Goal: Contribute content

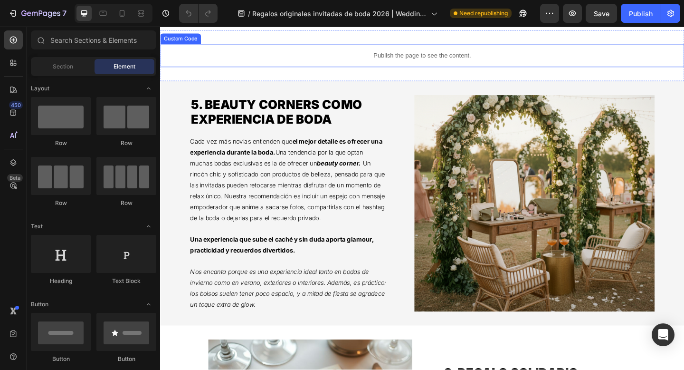
scroll to position [1283, 0]
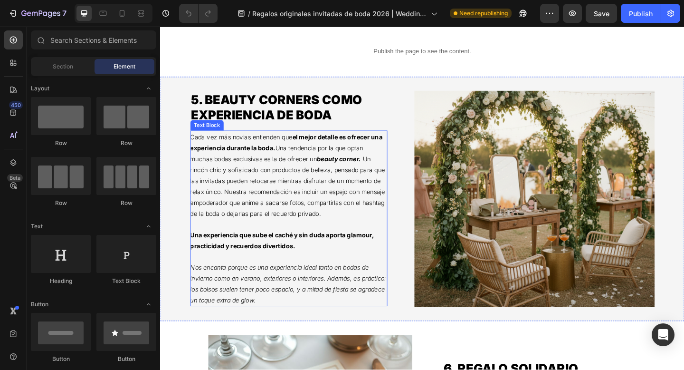
click at [314, 271] on p "Una experiencia que sube el caché y sin duda aporta glamour, practicidad y recu…" at bounding box center [299, 259] width 213 height 24
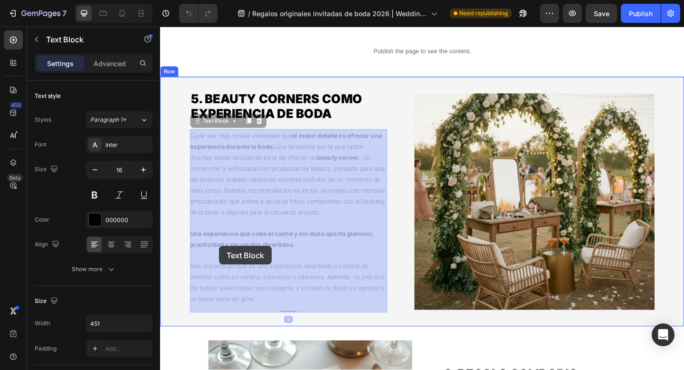
drag, startPoint x: 315, startPoint y: 274, endPoint x: 225, endPoint y: 265, distance: 90.7
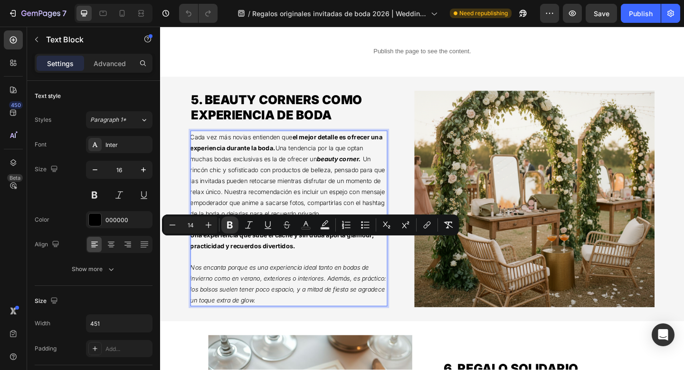
drag, startPoint x: 310, startPoint y: 271, endPoint x: 193, endPoint y: 258, distance: 117.6
click at [193, 258] on p "Una experiencia que sube el caché y sin duda aporta glamour, practicidad y recu…" at bounding box center [299, 259] width 213 height 24
copy strong "Una experiencia que sube el caché y sin duda aporta glamour, practicidad y recu…"
click at [247, 293] on icon "Nos encanta porque es una experiencia ideal tanto en bodas de invierno como en …" at bounding box center [299, 306] width 213 height 44
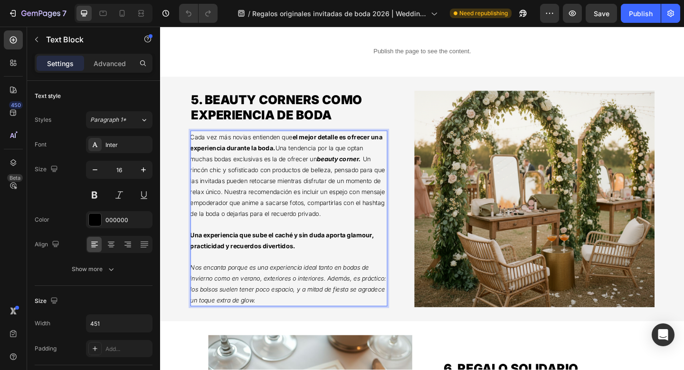
click at [285, 262] on strong "Una experiencia que sube el caché y sin duda aporta glamour, practicidad y recu…" at bounding box center [293, 259] width 200 height 20
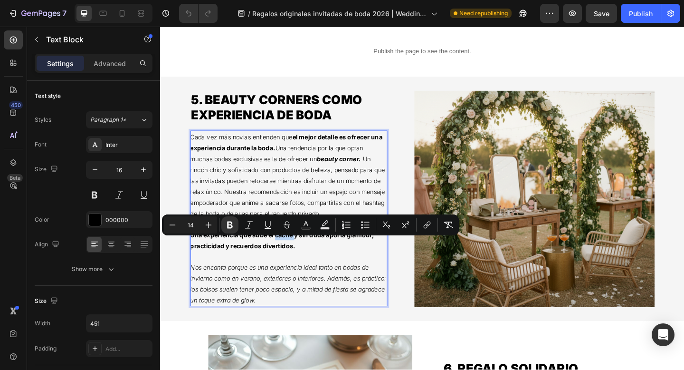
drag, startPoint x: 285, startPoint y: 261, endPoint x: 307, endPoint y: 261, distance: 21.9
click at [307, 261] on strong "Una experiencia que sube el caché y sin duda aporta glamour, practicidad y recu…" at bounding box center [293, 259] width 200 height 20
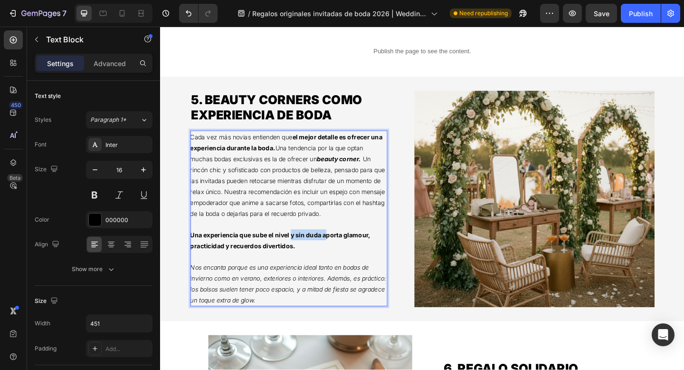
drag, startPoint x: 304, startPoint y: 260, endPoint x: 340, endPoint y: 261, distance: 35.6
click at [340, 261] on strong "Una experiencia que sube el nivel y sin duda aporta glamour, practicidad y recu…" at bounding box center [291, 259] width 196 height 20
click at [305, 262] on strong "Una experiencia que sube el nivel, aporta glamour, practicidad y recuerdos dive…" at bounding box center [297, 259] width 208 height 20
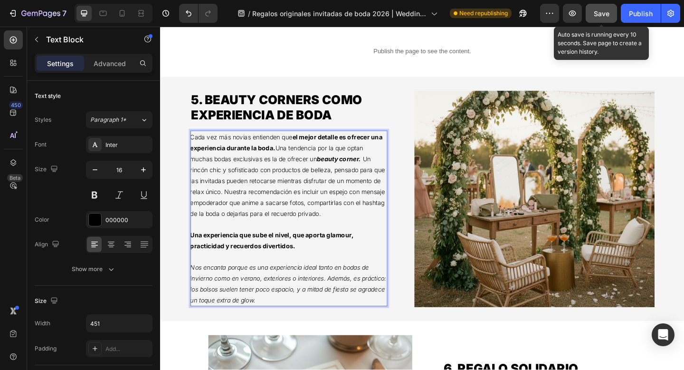
click at [602, 12] on span "Save" at bounding box center [602, 14] width 16 height 8
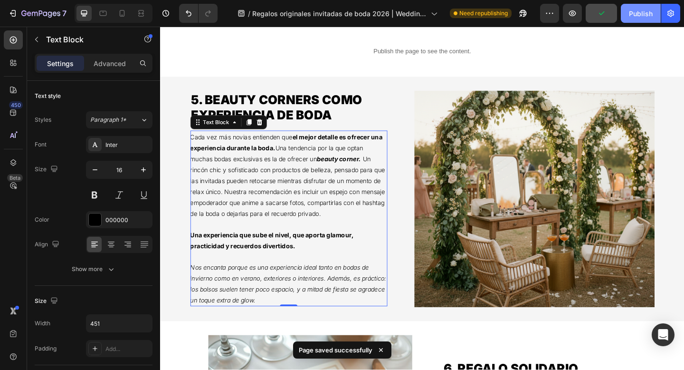
click at [644, 15] on div "Publish" at bounding box center [641, 14] width 24 height 10
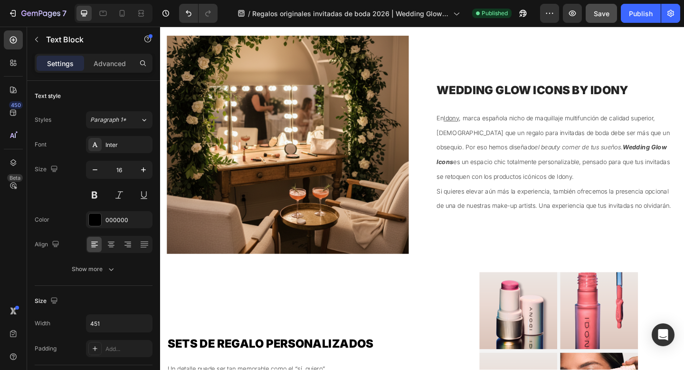
scroll to position [2577, 0]
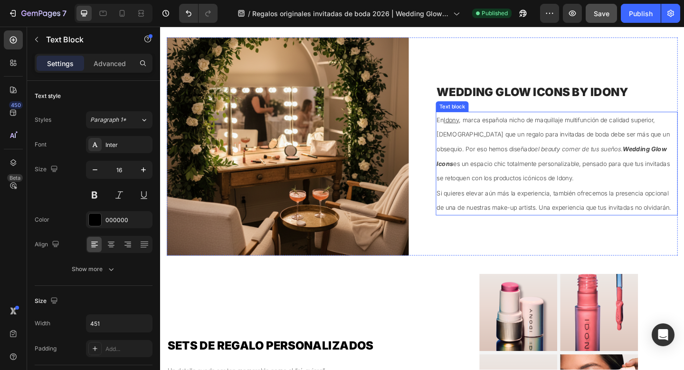
click at [530, 193] on span ", marca española nicho de maquillaje multifunción de calidad superior, [DEMOGRA…" at bounding box center [588, 160] width 254 height 72
click at [622, 212] on span "Si quieres elevar aún más la experiencia, también ofrecemos la presencia opcion…" at bounding box center [588, 215] width 255 height 24
click at [462, 127] on span "En" at bounding box center [465, 128] width 8 height 8
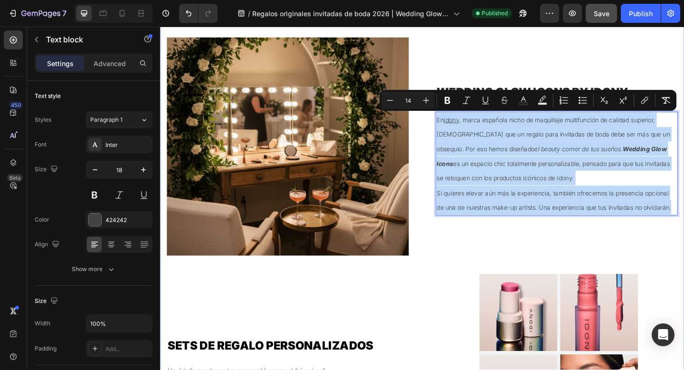
drag, startPoint x: 462, startPoint y: 127, endPoint x: 724, endPoint y: 231, distance: 281.9
click at [684, 231] on div "SERVICIOS PERSONALIZADOS PARA UNA BODA INOLVIDABLE Heading Image wedding glow i…" at bounding box center [445, 277] width 570 height 631
copy div "En Idony , marca española nicho de maquillaje multifunción de calidad superior,…"
click at [523, 207] on span "Si quieres elevar aún más la experiencia, también ofrecemos la presencia opcion…" at bounding box center [588, 215] width 255 height 24
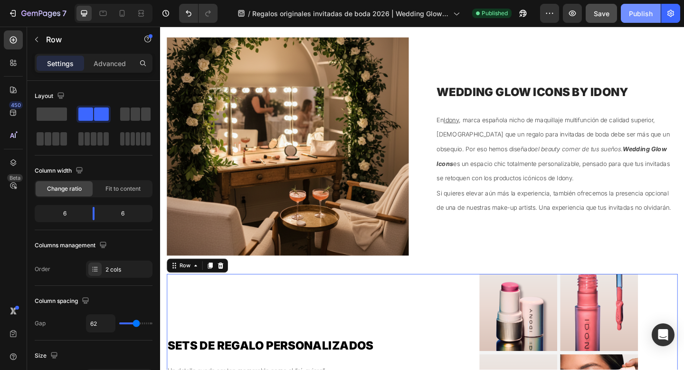
click at [646, 15] on div "Publish" at bounding box center [641, 14] width 24 height 10
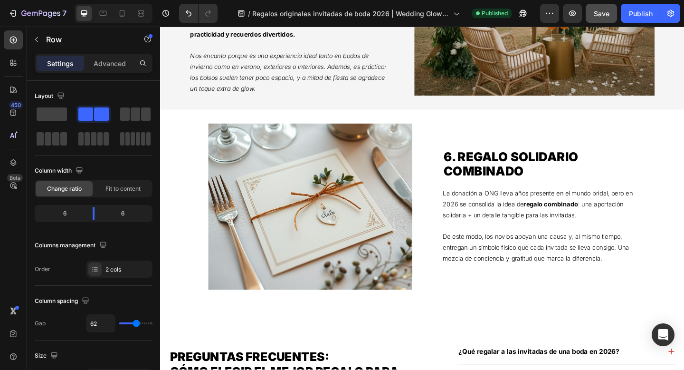
scroll to position [1535, 0]
